Goal: Browse casually

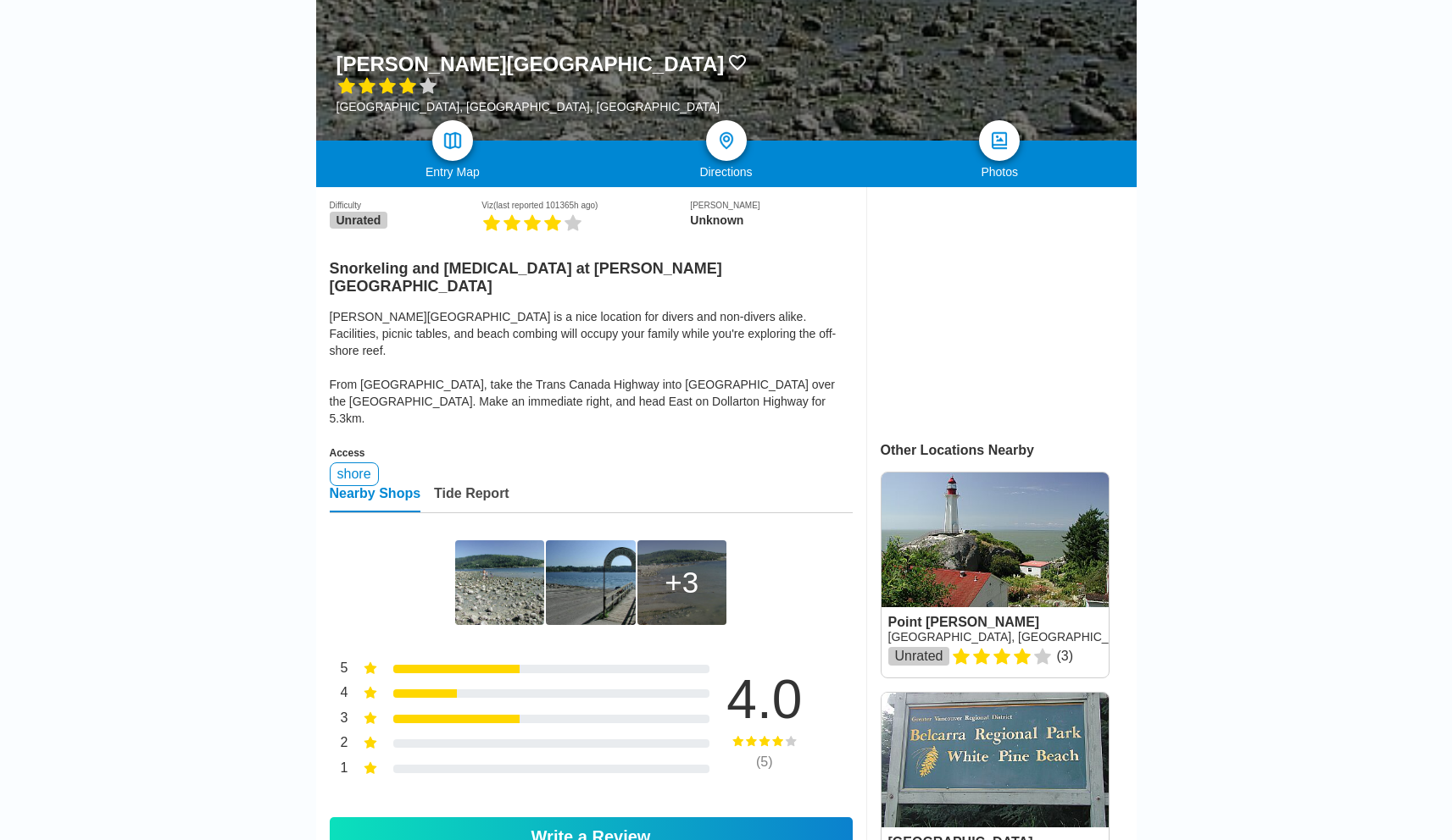
scroll to position [321, 0]
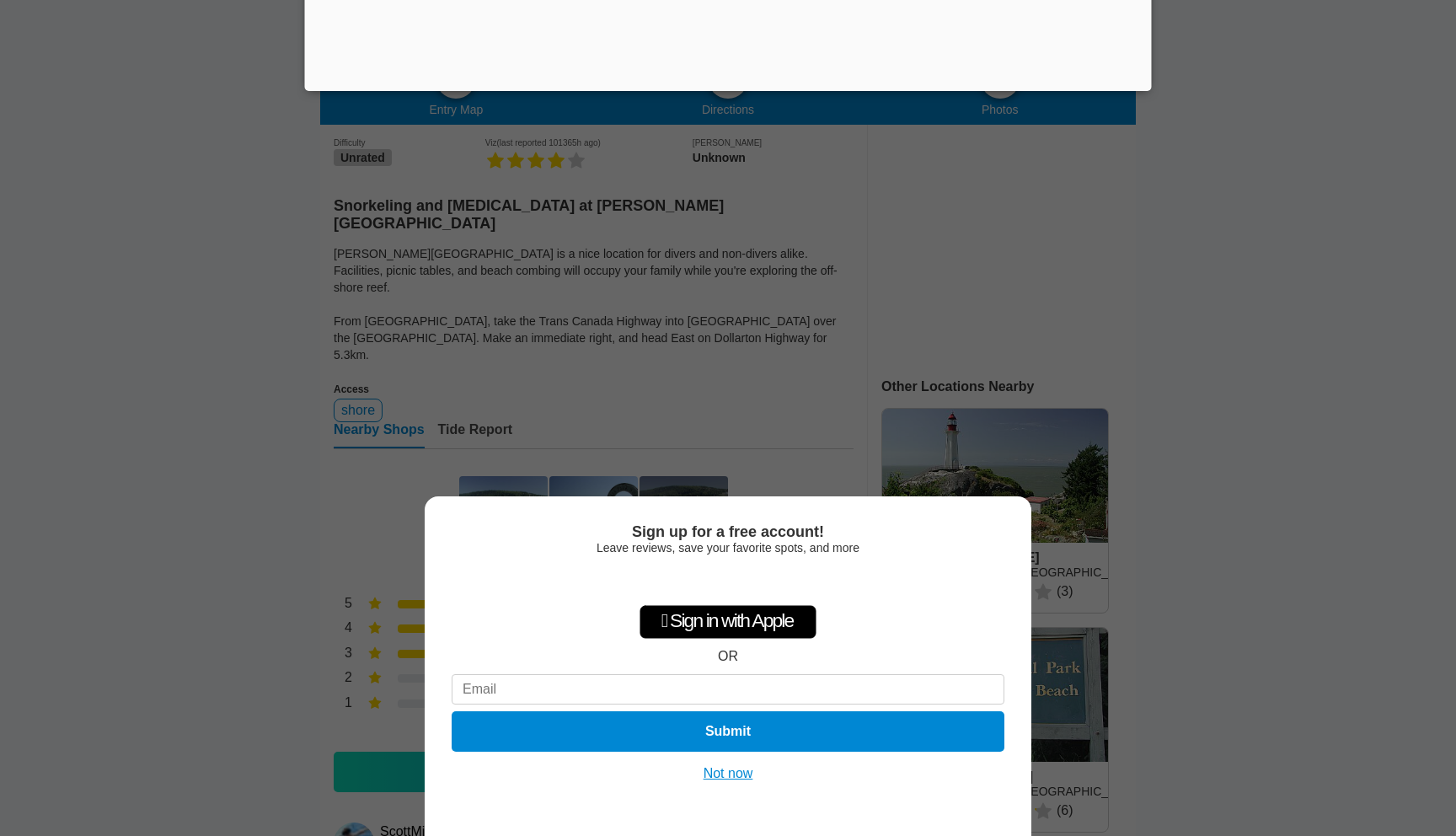
click at [724, 770] on button "Not now" at bounding box center [728, 774] width 59 height 17
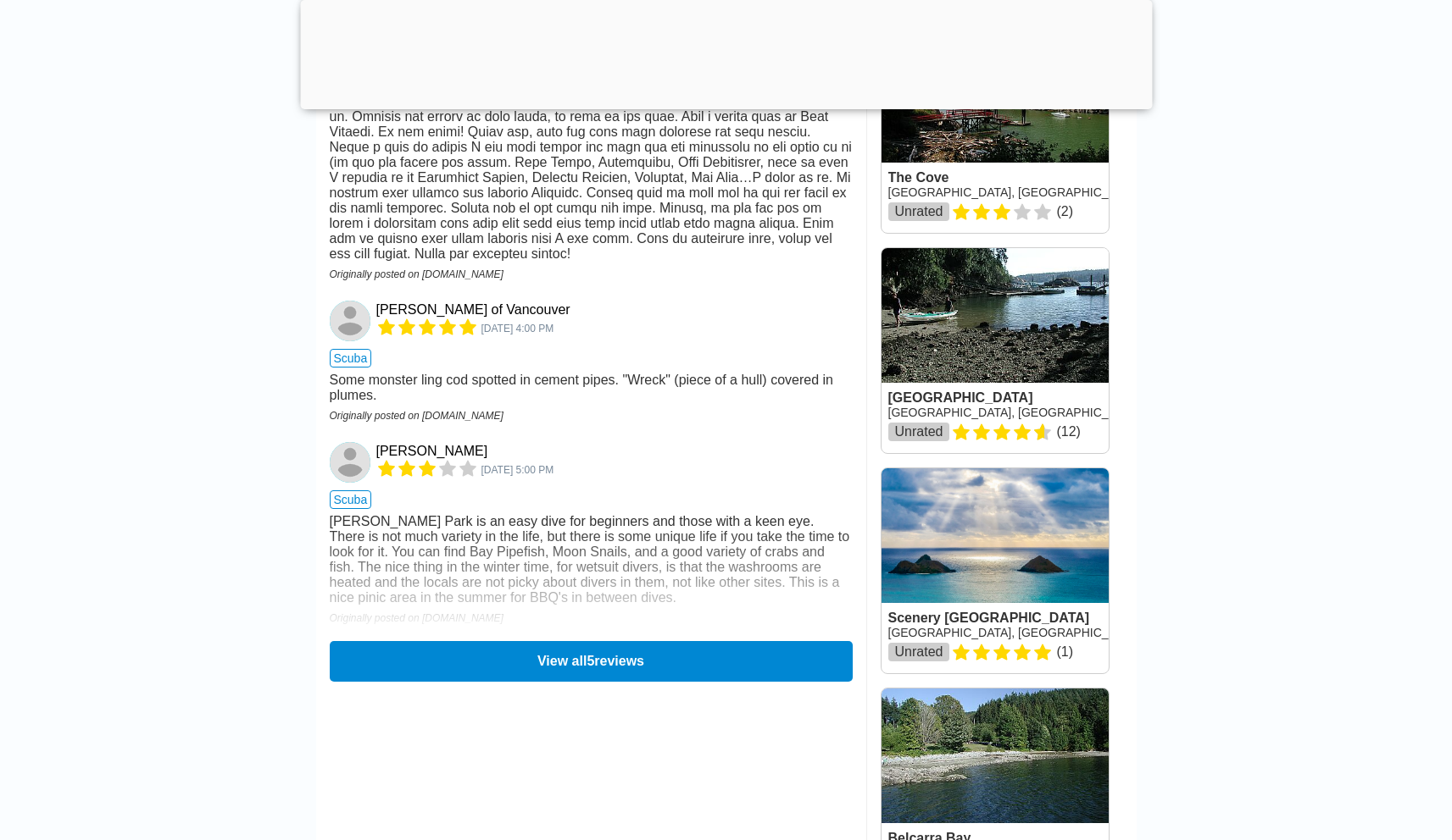
scroll to position [1587, 0]
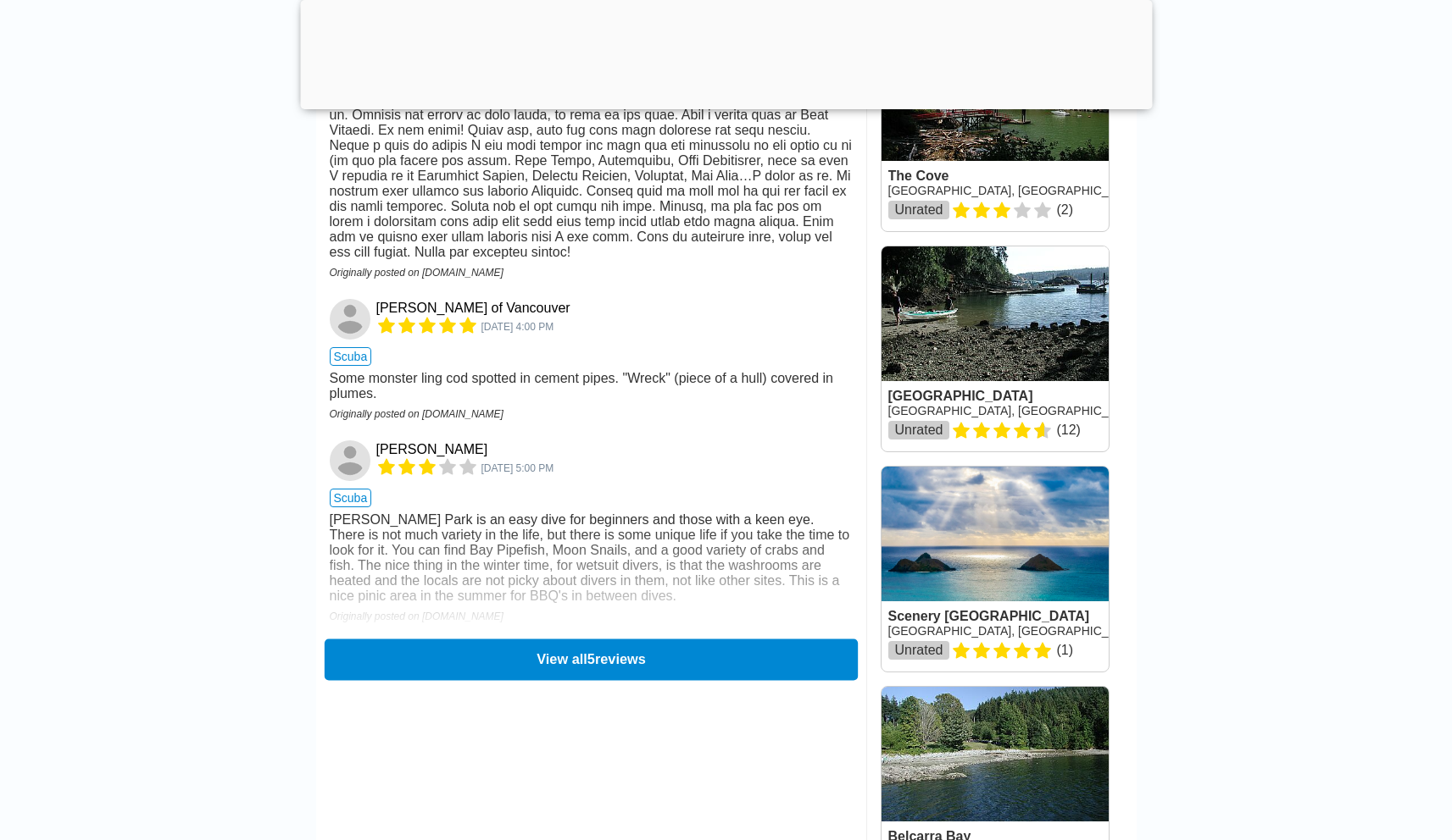
click at [554, 655] on button "View all 5 reviews" at bounding box center [590, 660] width 533 height 42
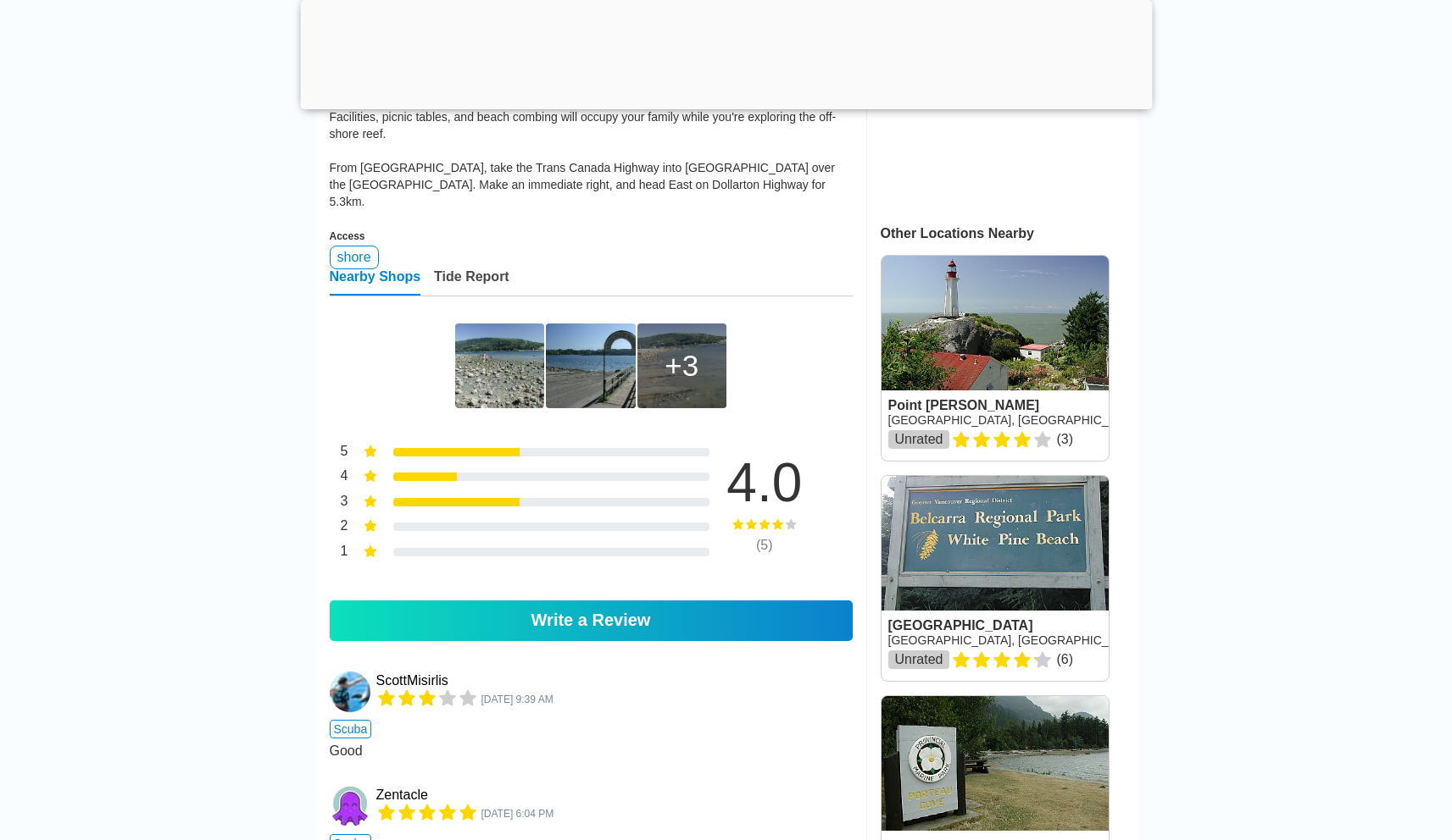
scroll to position [604, 0]
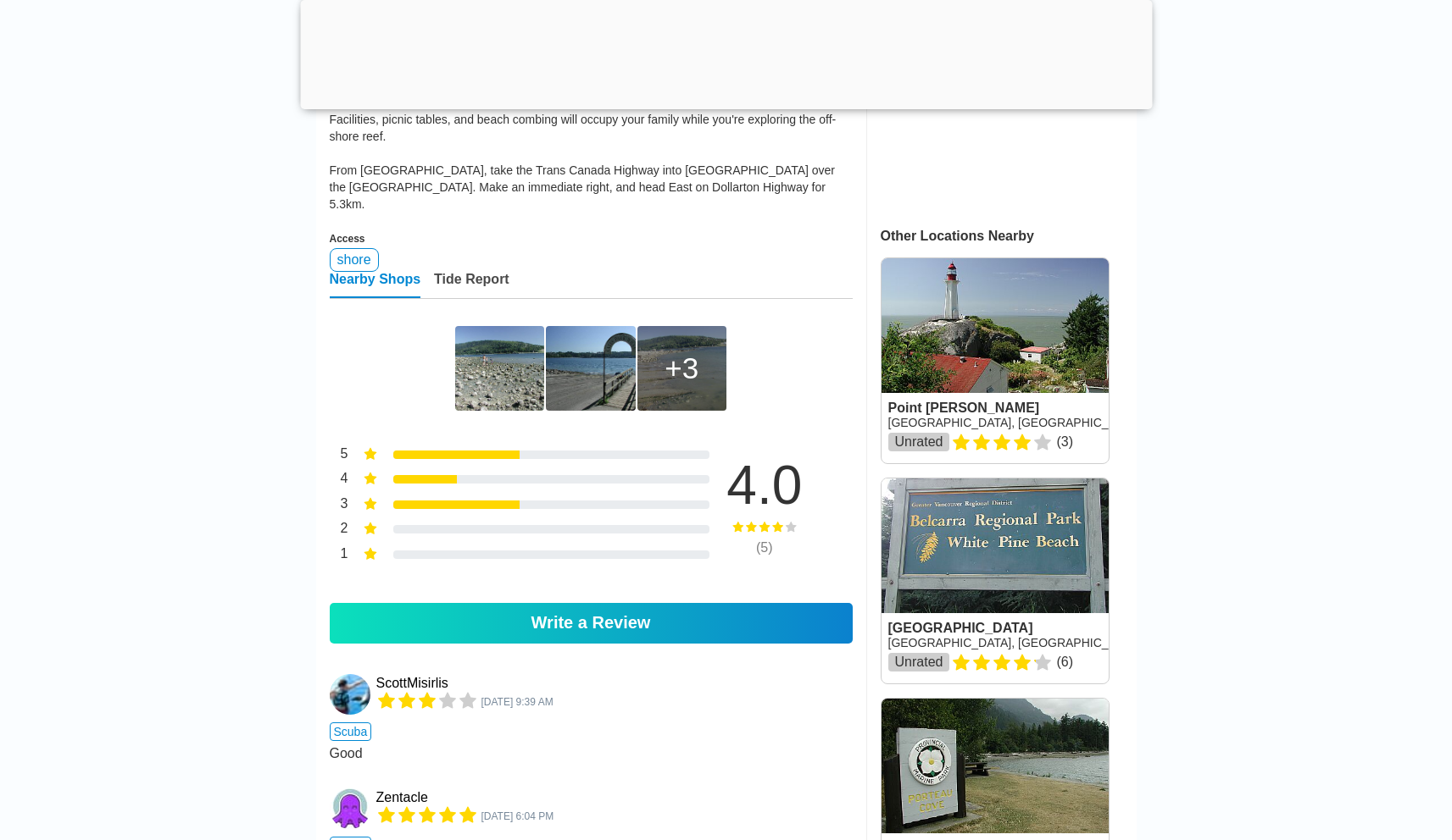
click at [484, 338] on img at bounding box center [500, 368] width 89 height 84
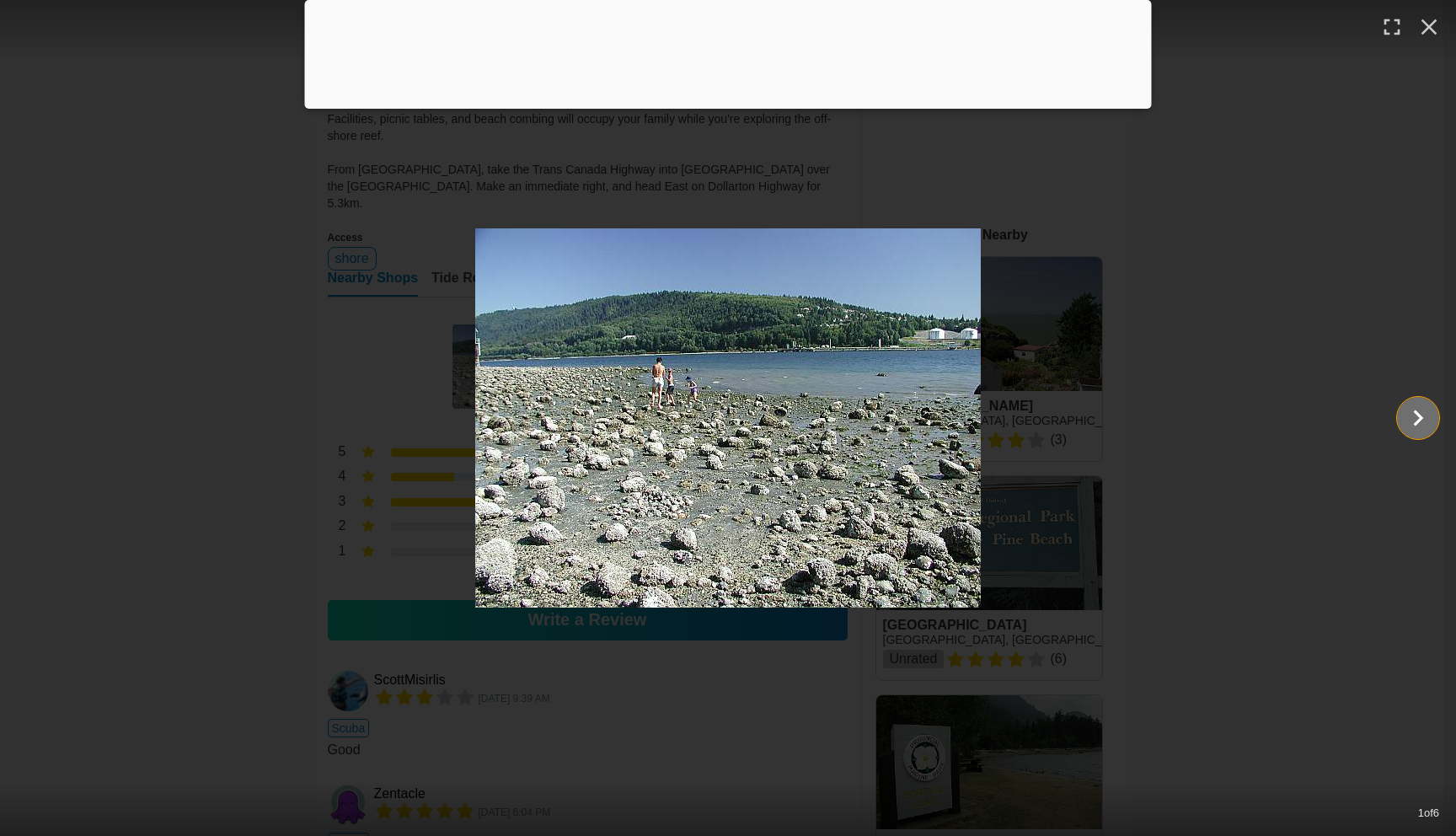
click at [1405, 420] on icon "Show slide 2 of 6" at bounding box center [1418, 418] width 32 height 41
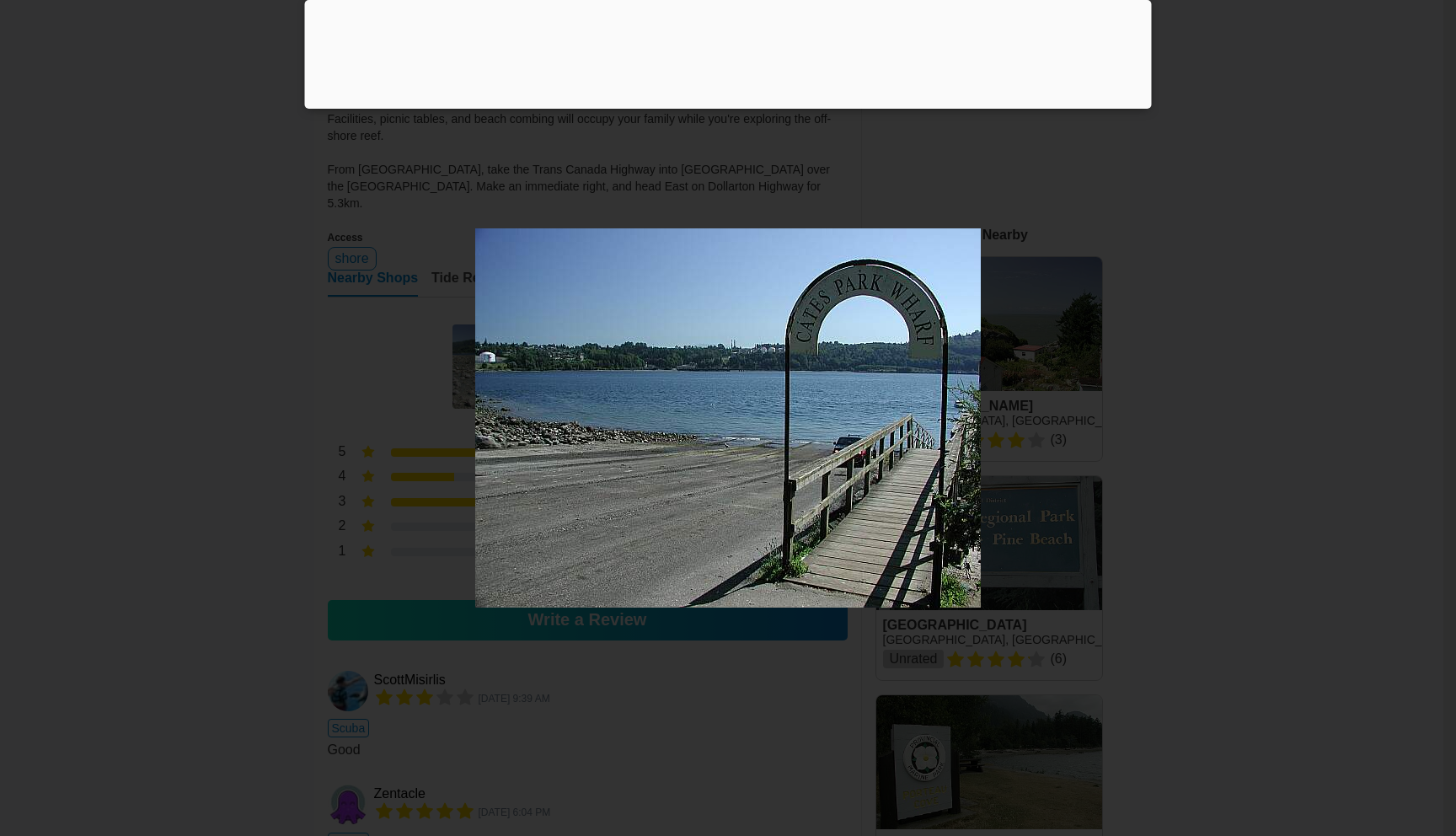
click at [1405, 420] on icon "Show slide 3 of 6" at bounding box center [1418, 418] width 32 height 41
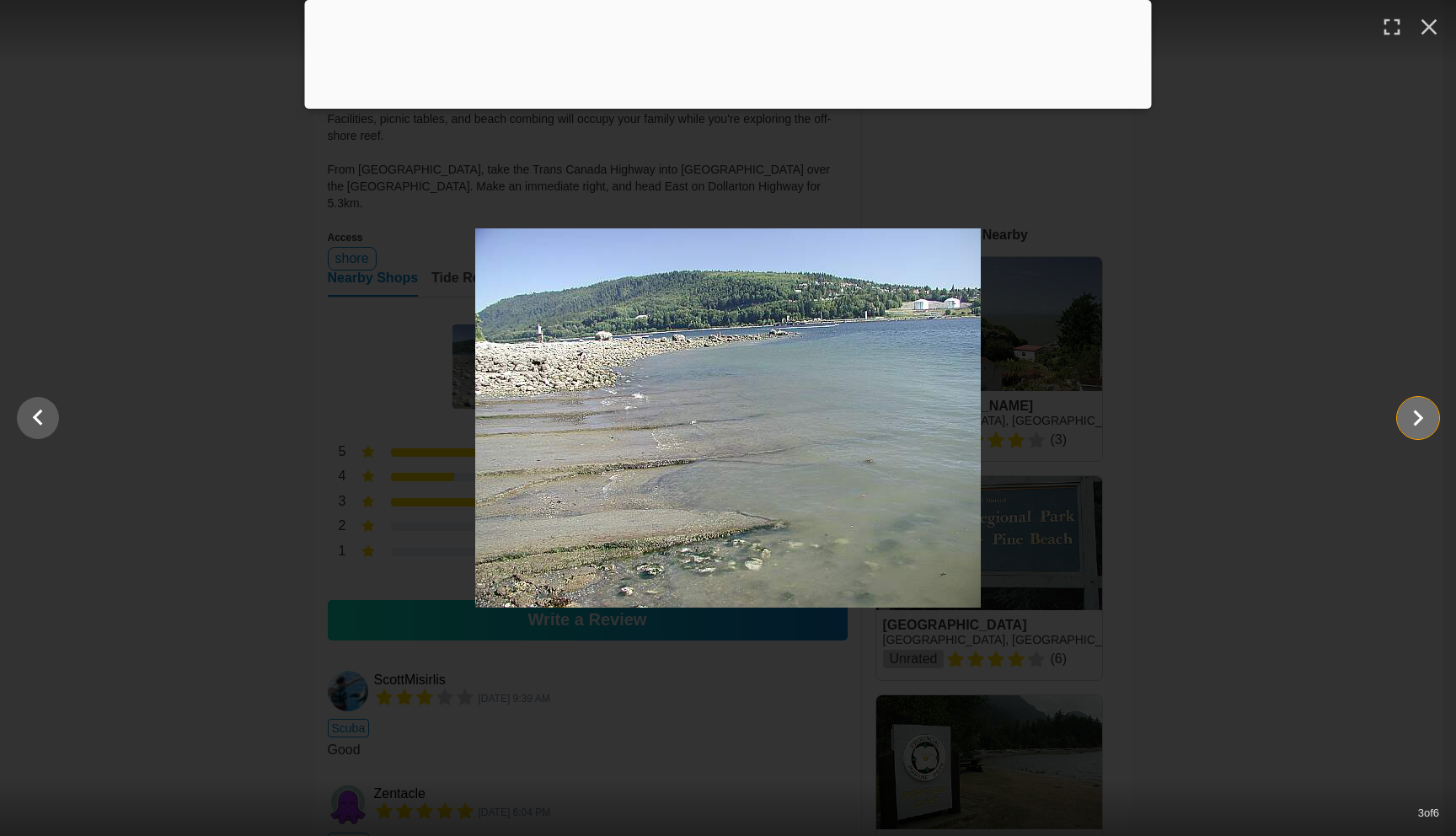
click at [1399, 425] on button "Show slide 4 of 6" at bounding box center [1418, 418] width 42 height 42
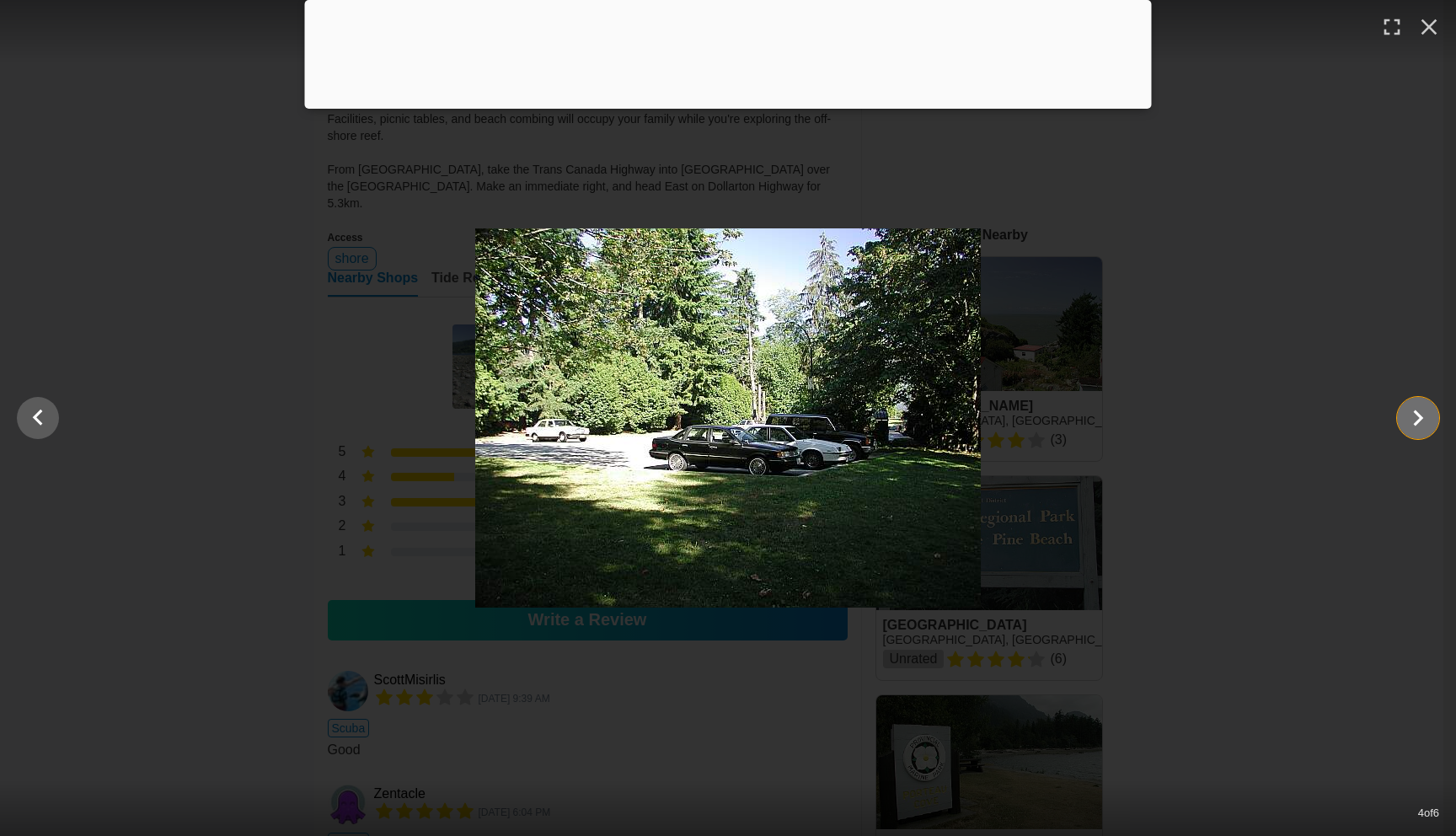
click at [1399, 425] on button "Show slide 5 of 6" at bounding box center [1418, 418] width 42 height 42
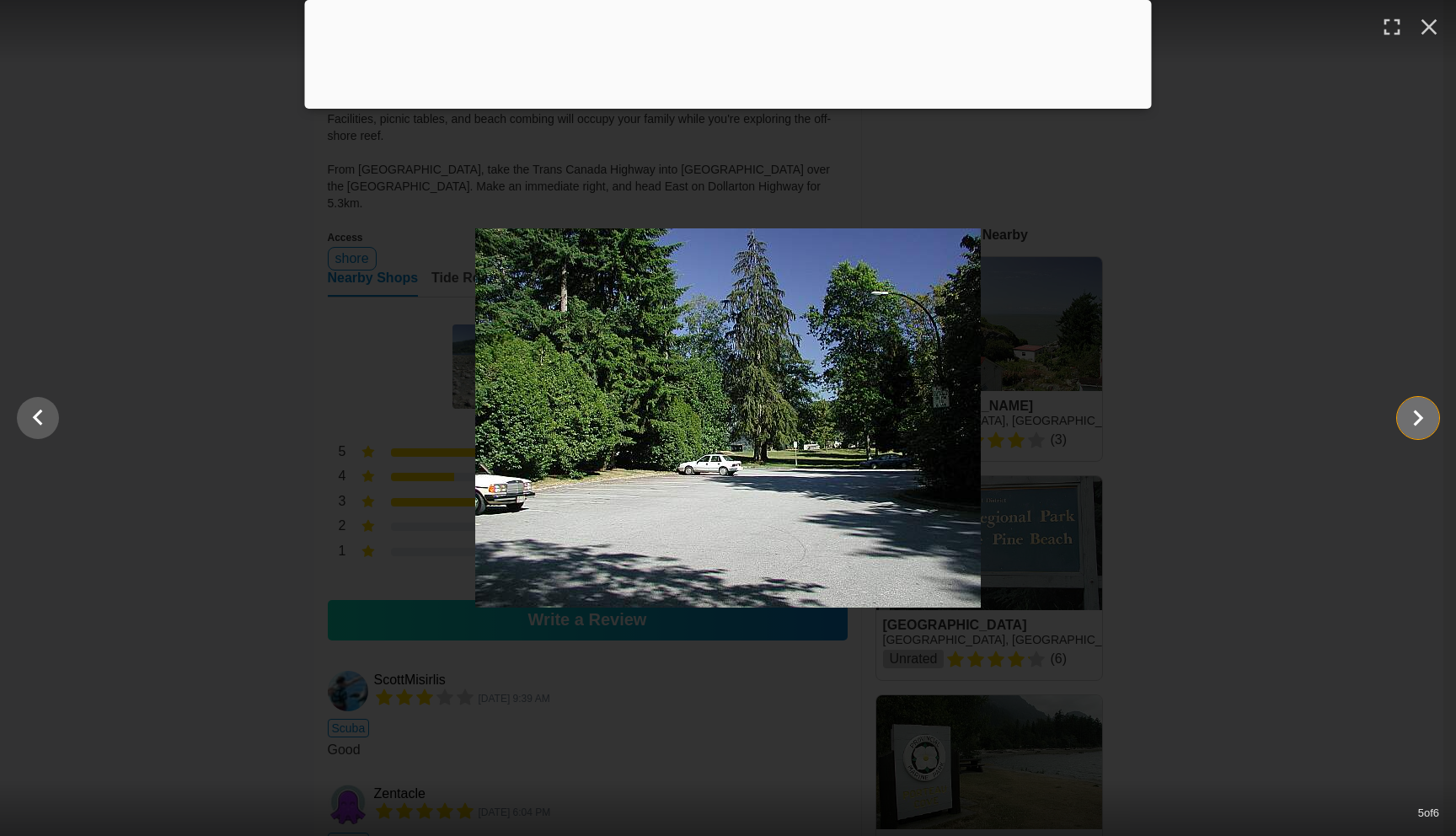
click at [1399, 425] on button "Show slide 6 of 6" at bounding box center [1418, 418] width 42 height 42
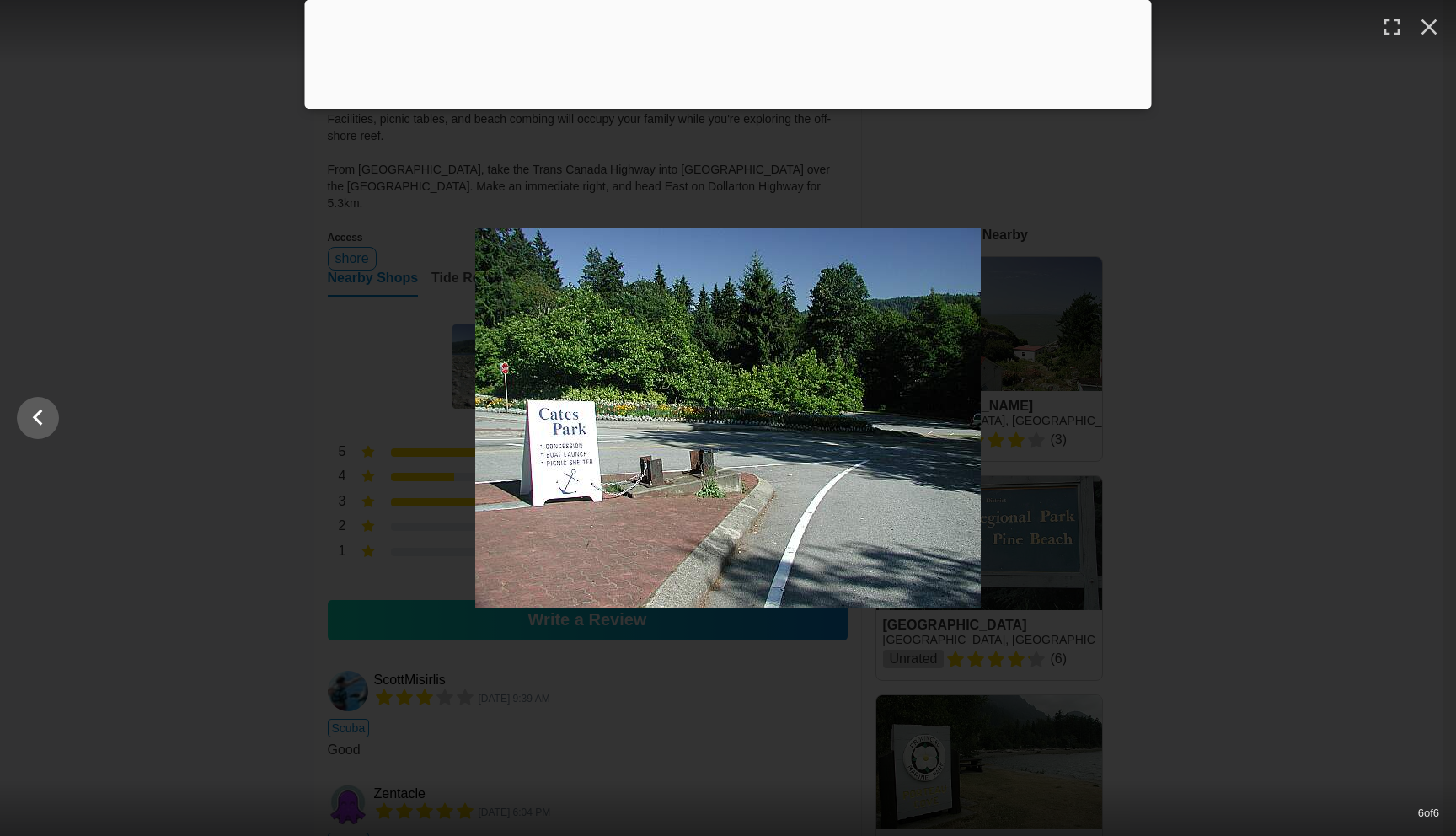
click at [1399, 425] on div at bounding box center [728, 418] width 1456 height 379
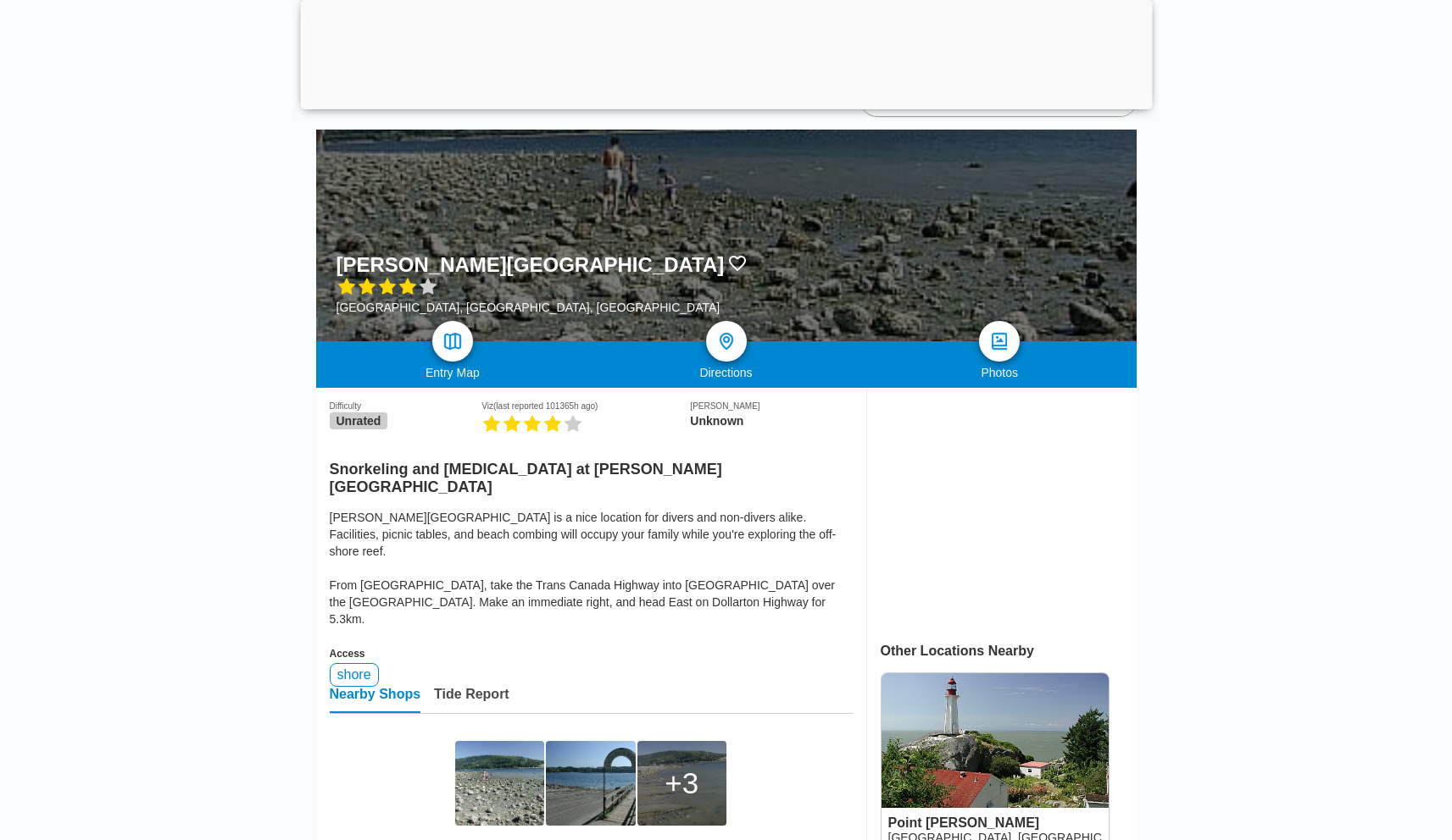
scroll to position [0, 0]
